Goal: Check status: Check status

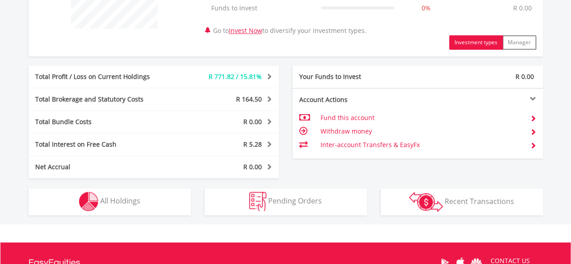
scroll to position [422, 0]
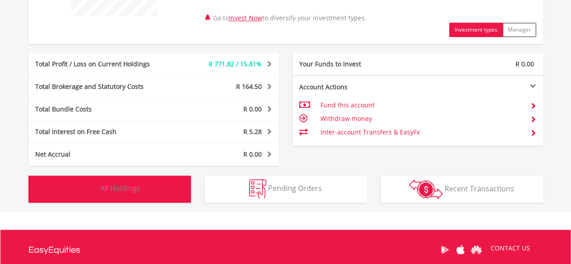
click at [127, 187] on span "All Holdings" at bounding box center [120, 188] width 40 height 10
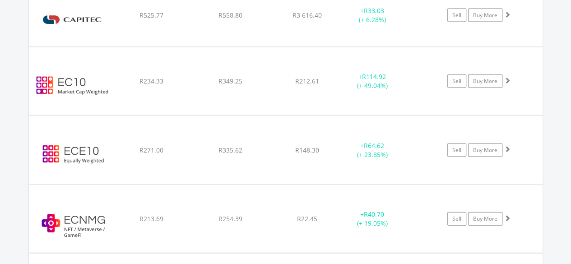
scroll to position [904, 0]
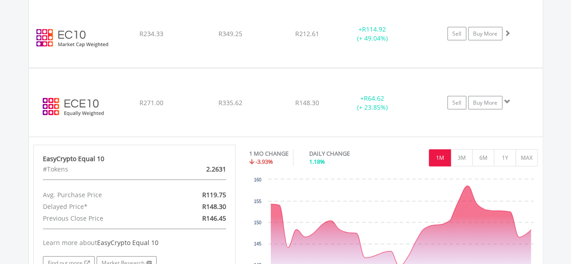
scroll to position [946, 0]
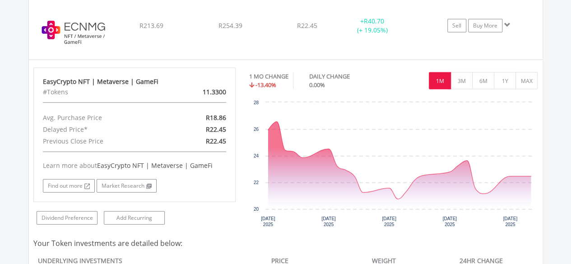
scroll to position [1104, 0]
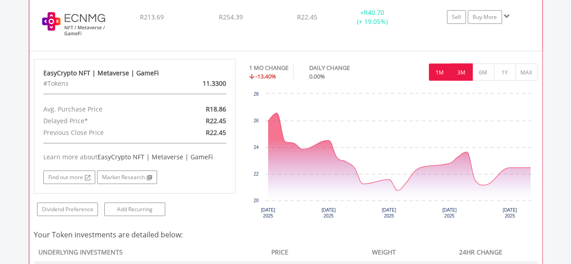
click at [462, 69] on button "3M" at bounding box center [462, 72] width 22 height 17
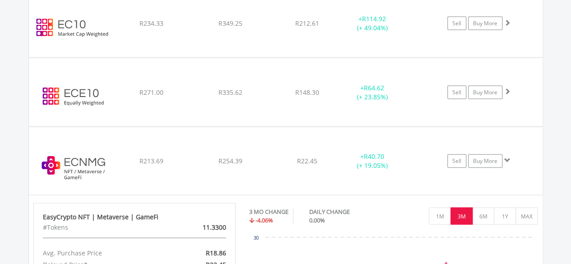
scroll to position [953, 0]
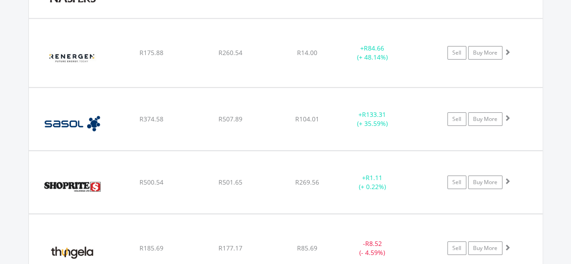
scroll to position [1461, 0]
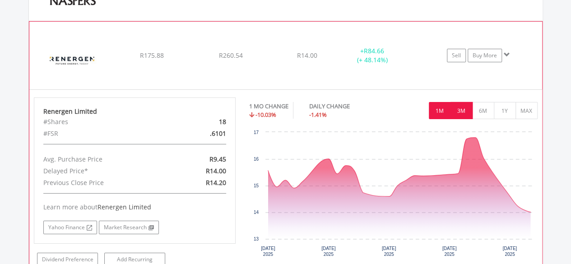
click at [462, 106] on button "3M" at bounding box center [462, 110] width 22 height 17
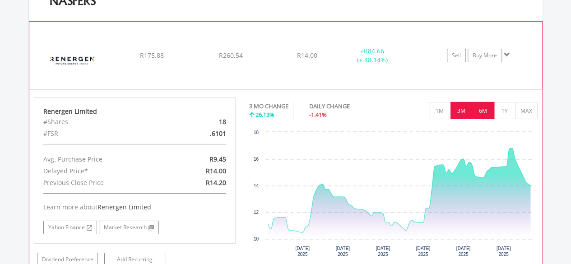
click at [481, 107] on button "6M" at bounding box center [484, 110] width 22 height 17
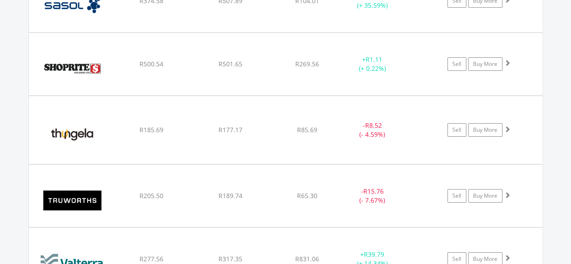
scroll to position [1577, 0]
